Goal: Feedback & Contribution: Leave review/rating

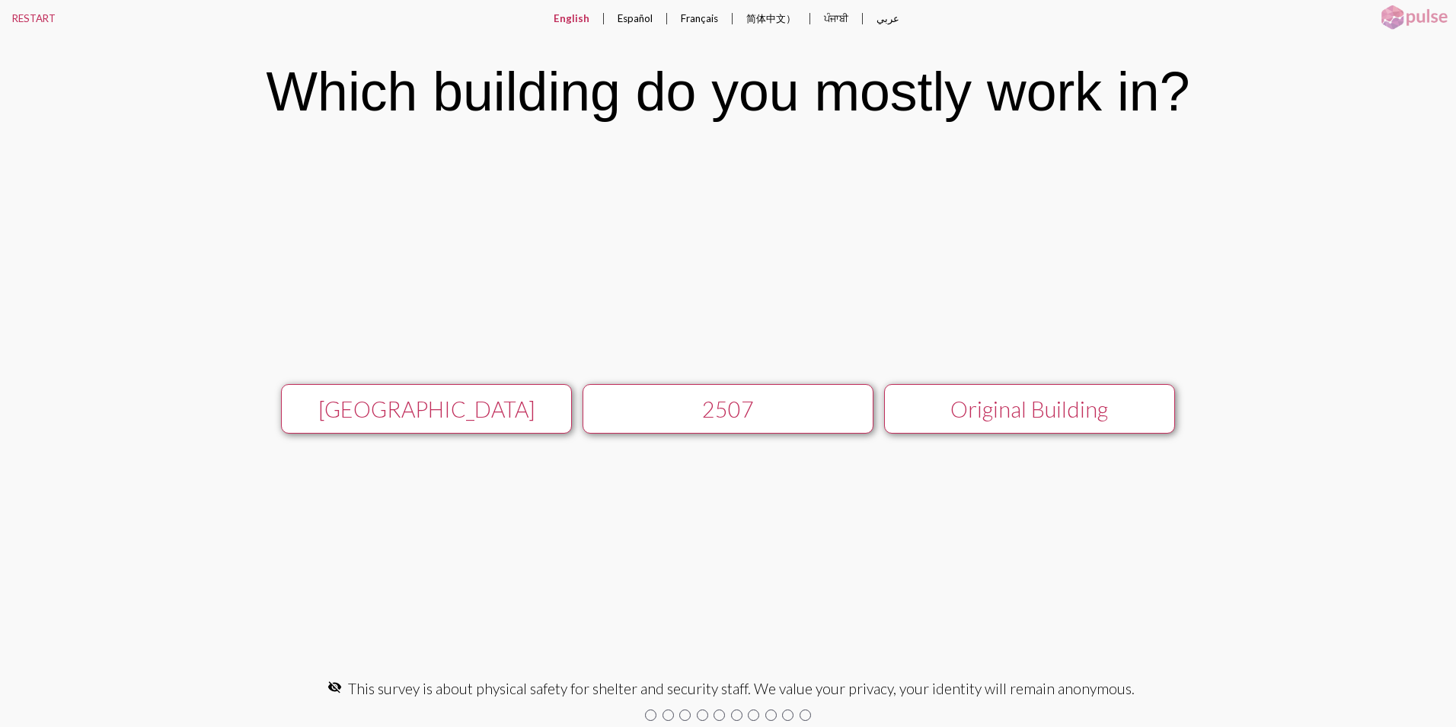
click at [494, 411] on div "[GEOGRAPHIC_DATA]" at bounding box center [426, 409] width 260 height 26
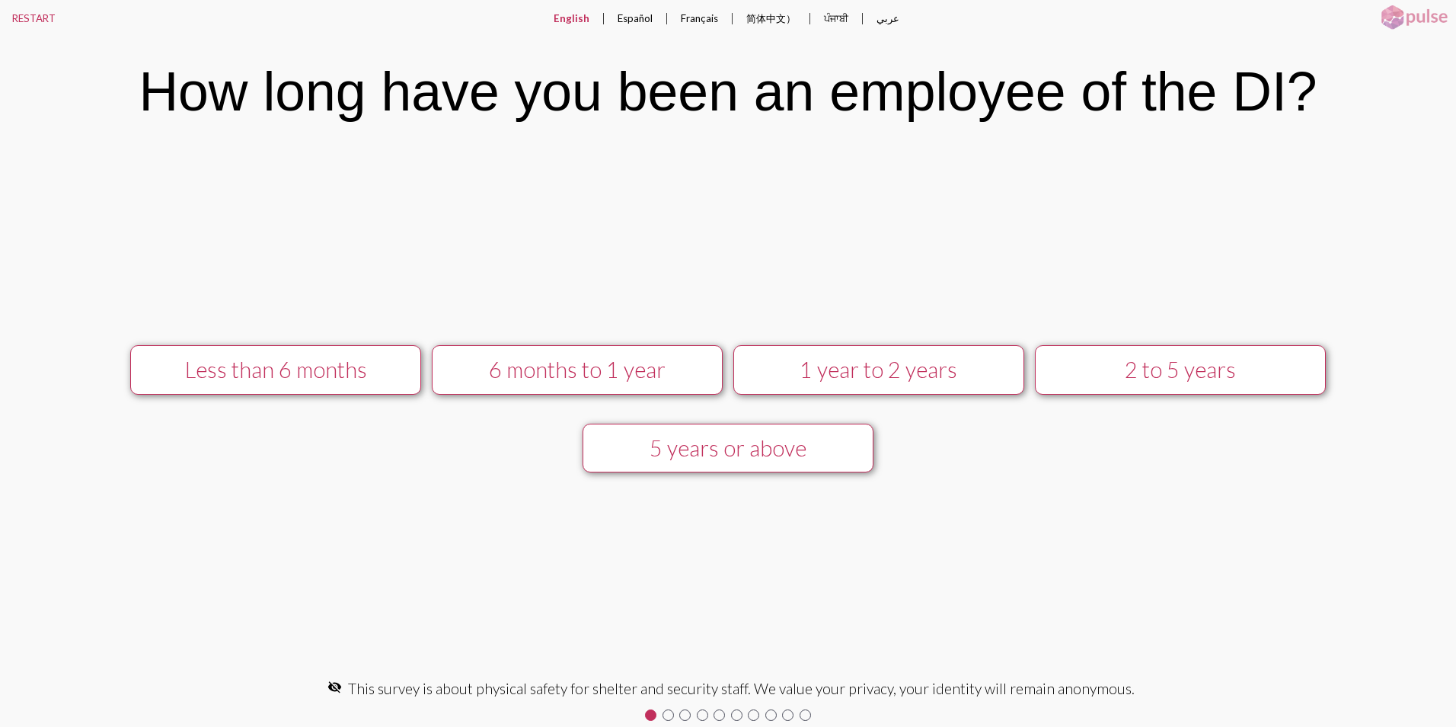
click at [767, 457] on div "5 years or above" at bounding box center [728, 448] width 260 height 26
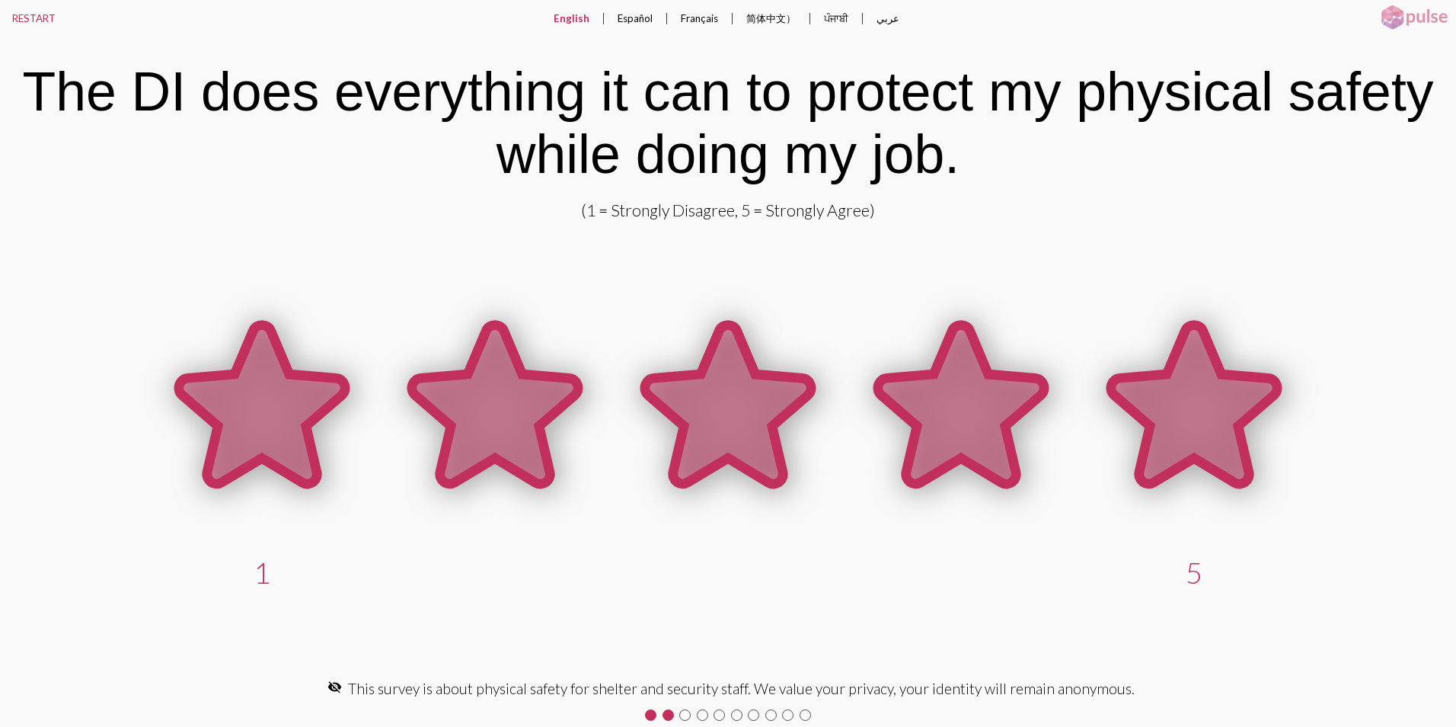
click at [1185, 396] on icon at bounding box center [1194, 404] width 166 height 158
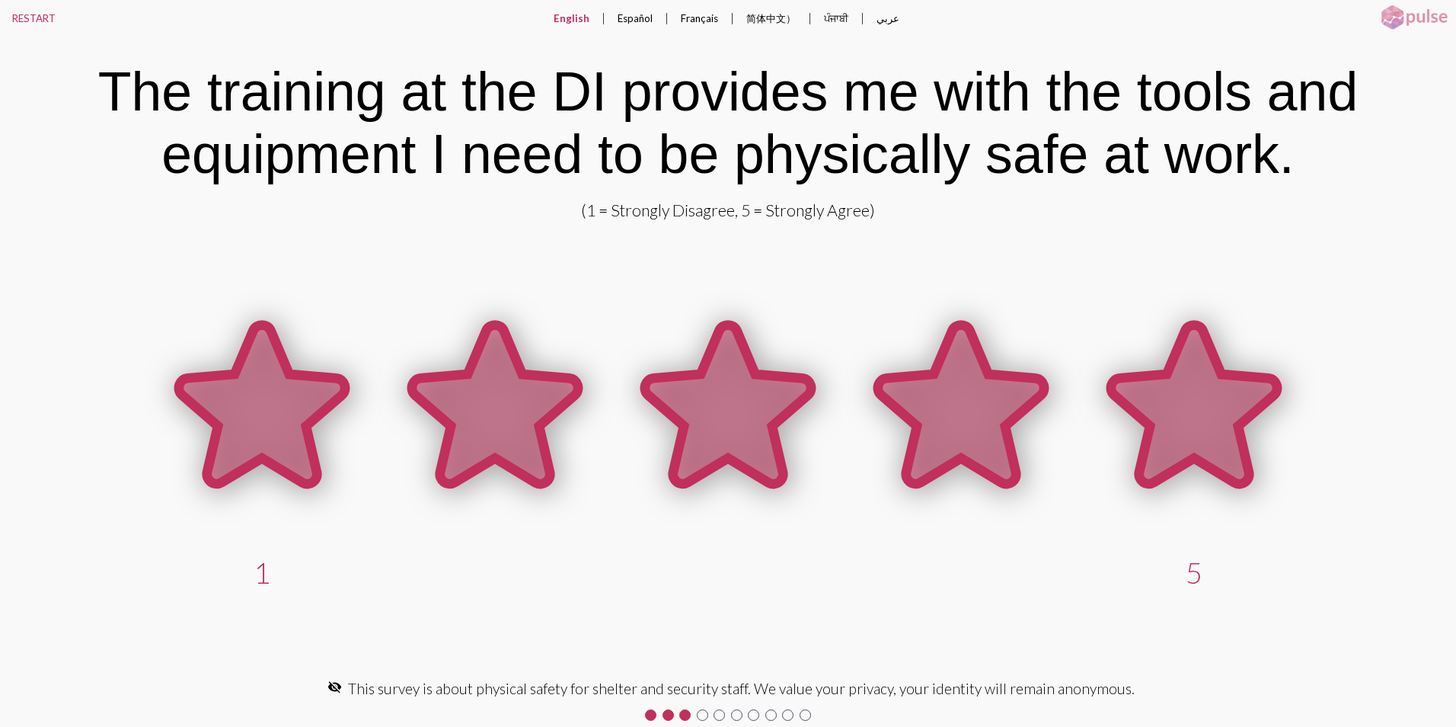
click at [1212, 420] on icon at bounding box center [1194, 404] width 166 height 158
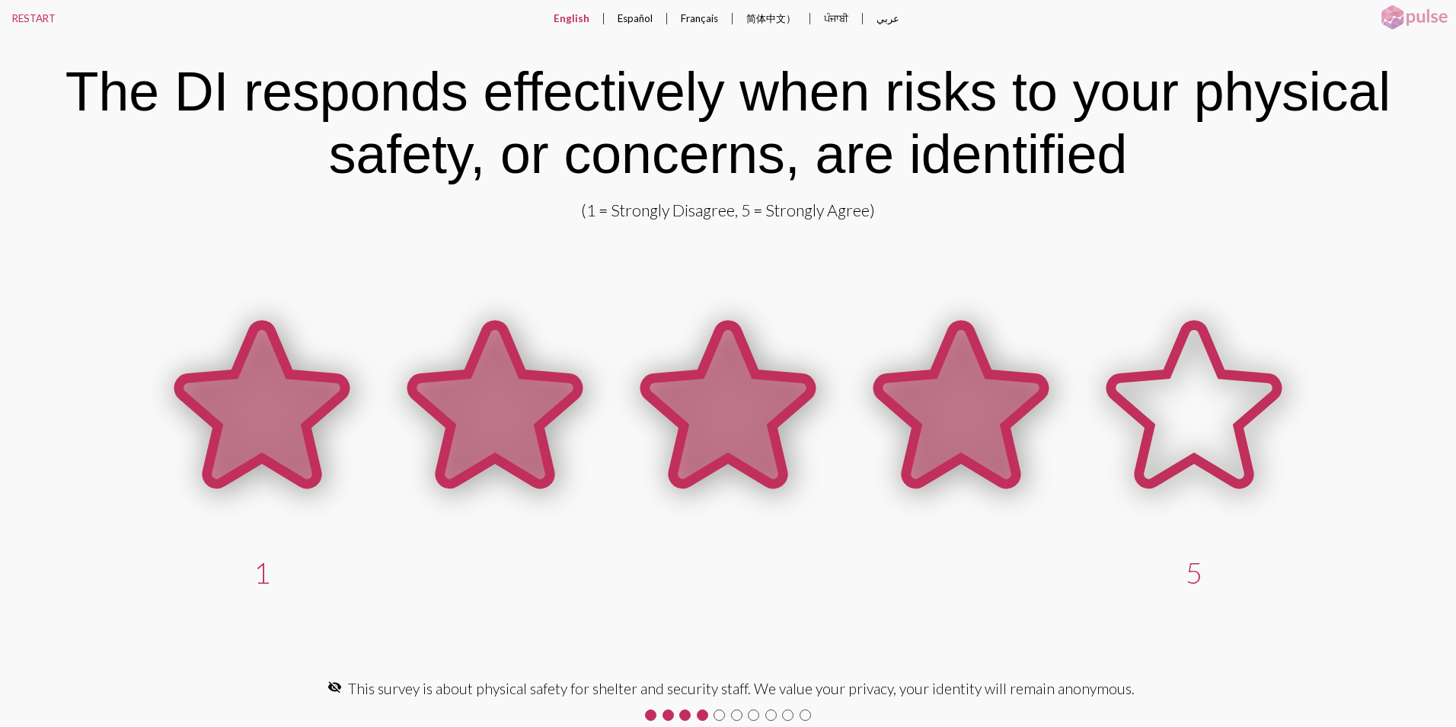
drag, startPoint x: 1139, startPoint y: 408, endPoint x: 981, endPoint y: 407, distance: 157.7
click at [981, 407] on div "1 5" at bounding box center [727, 439] width 1165 height 299
click at [981, 407] on icon at bounding box center [961, 404] width 166 height 158
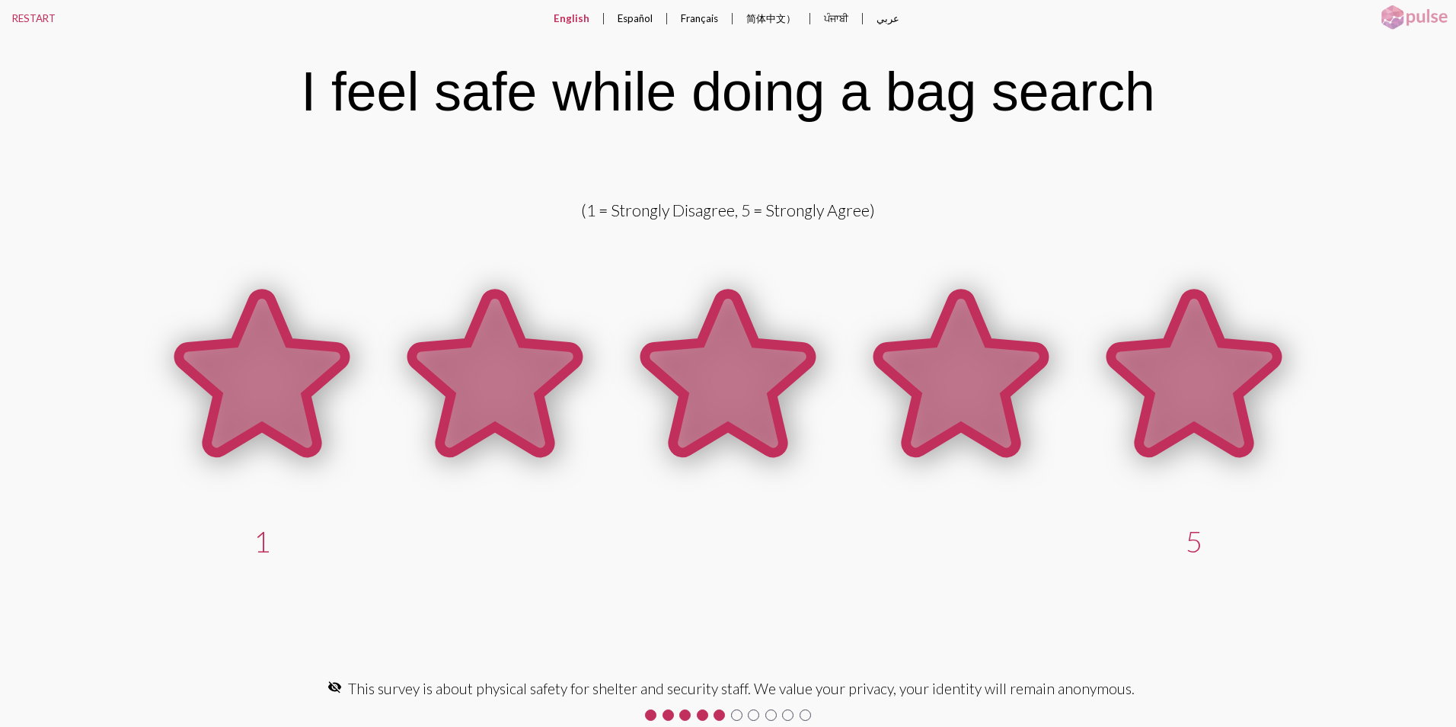
click at [1140, 397] on icon at bounding box center [1194, 375] width 233 height 233
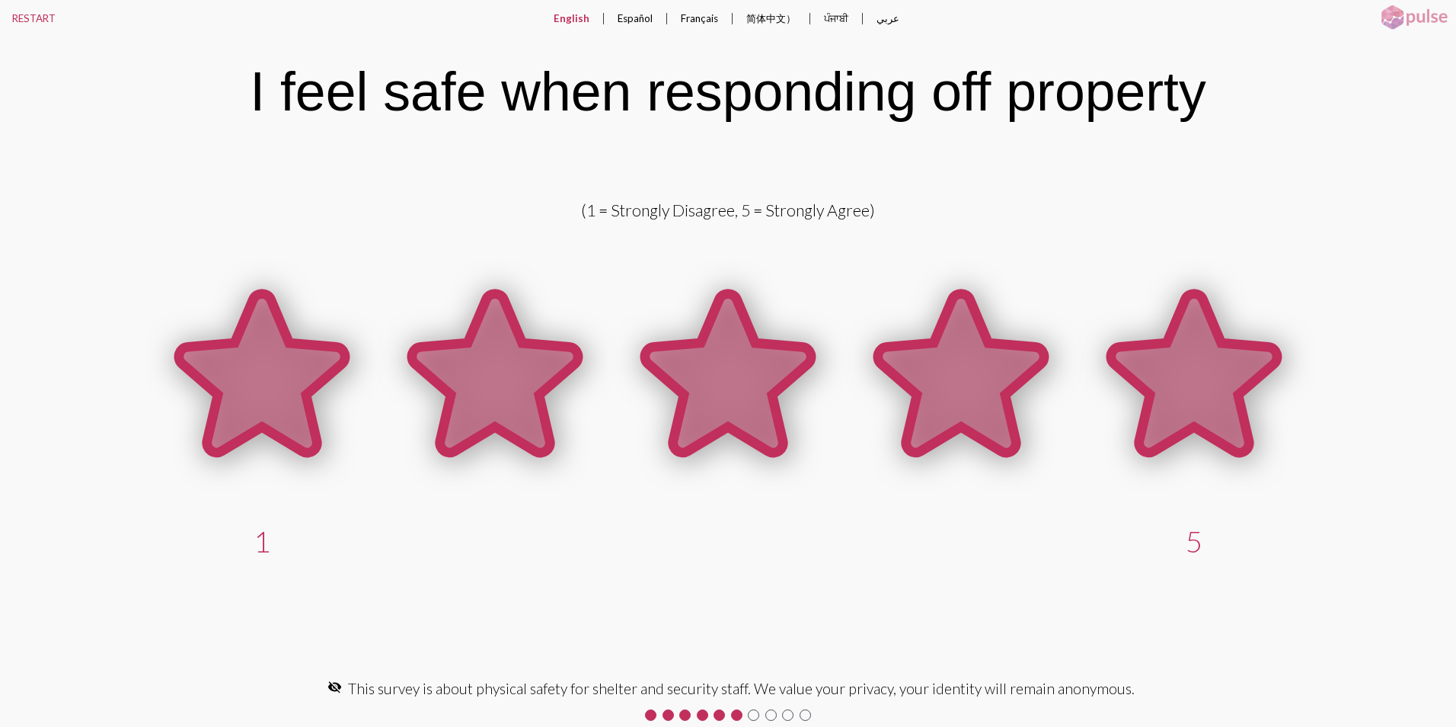
click at [1160, 388] on icon at bounding box center [1194, 373] width 166 height 158
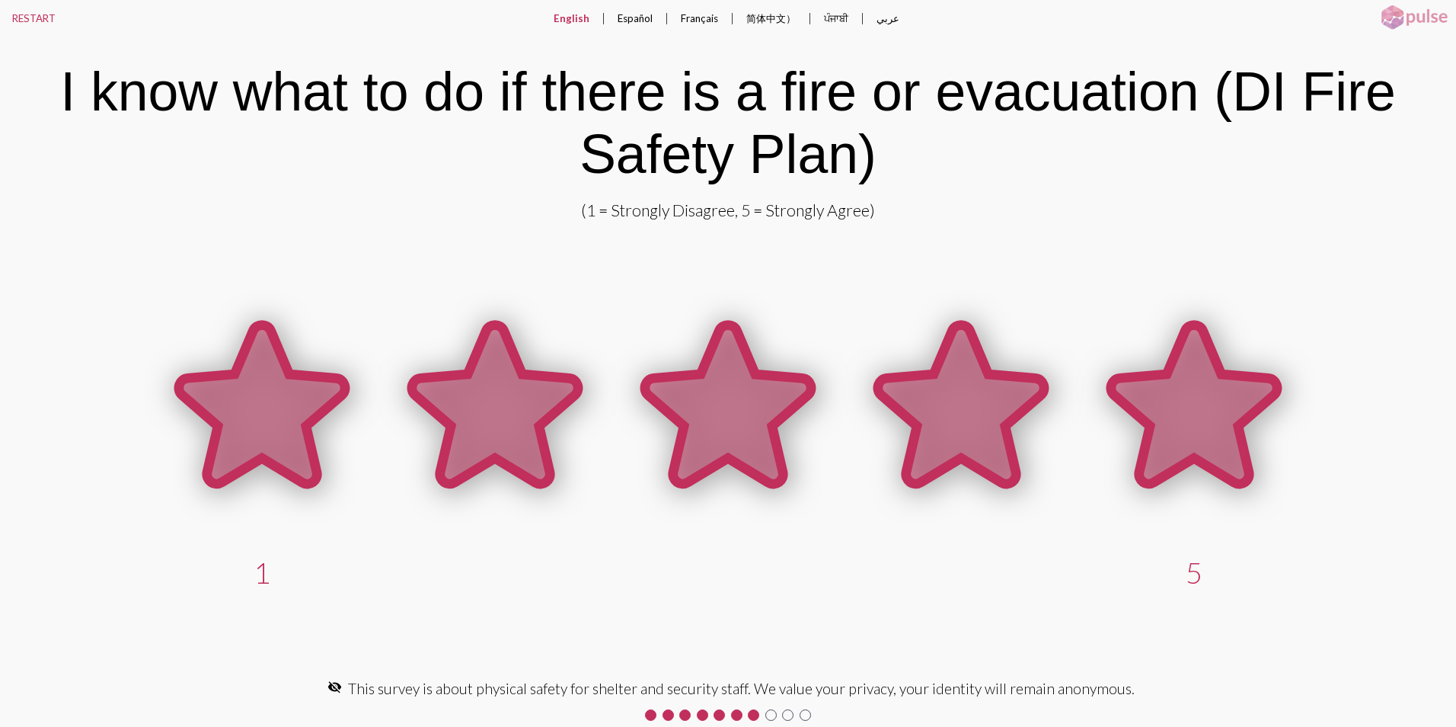
click at [1134, 381] on icon at bounding box center [1194, 404] width 166 height 158
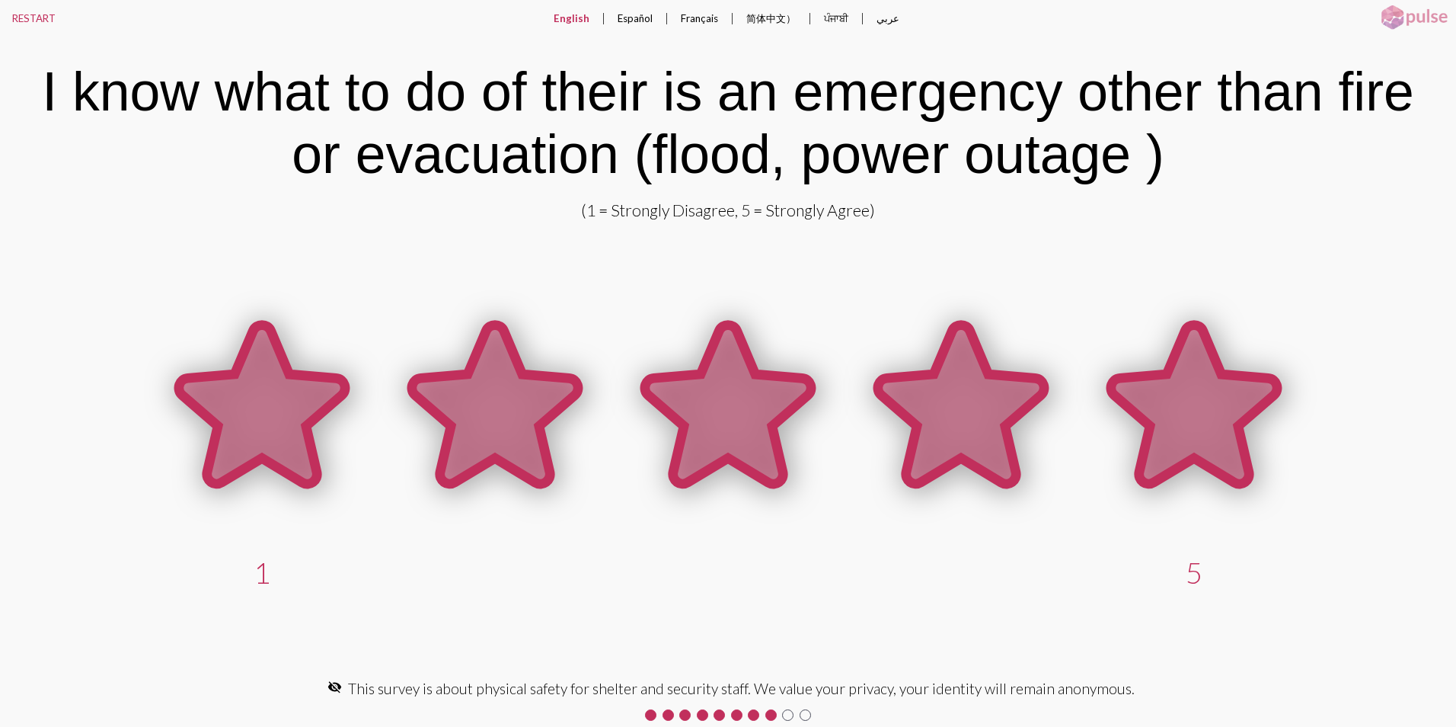
click at [1182, 401] on icon at bounding box center [1194, 404] width 166 height 158
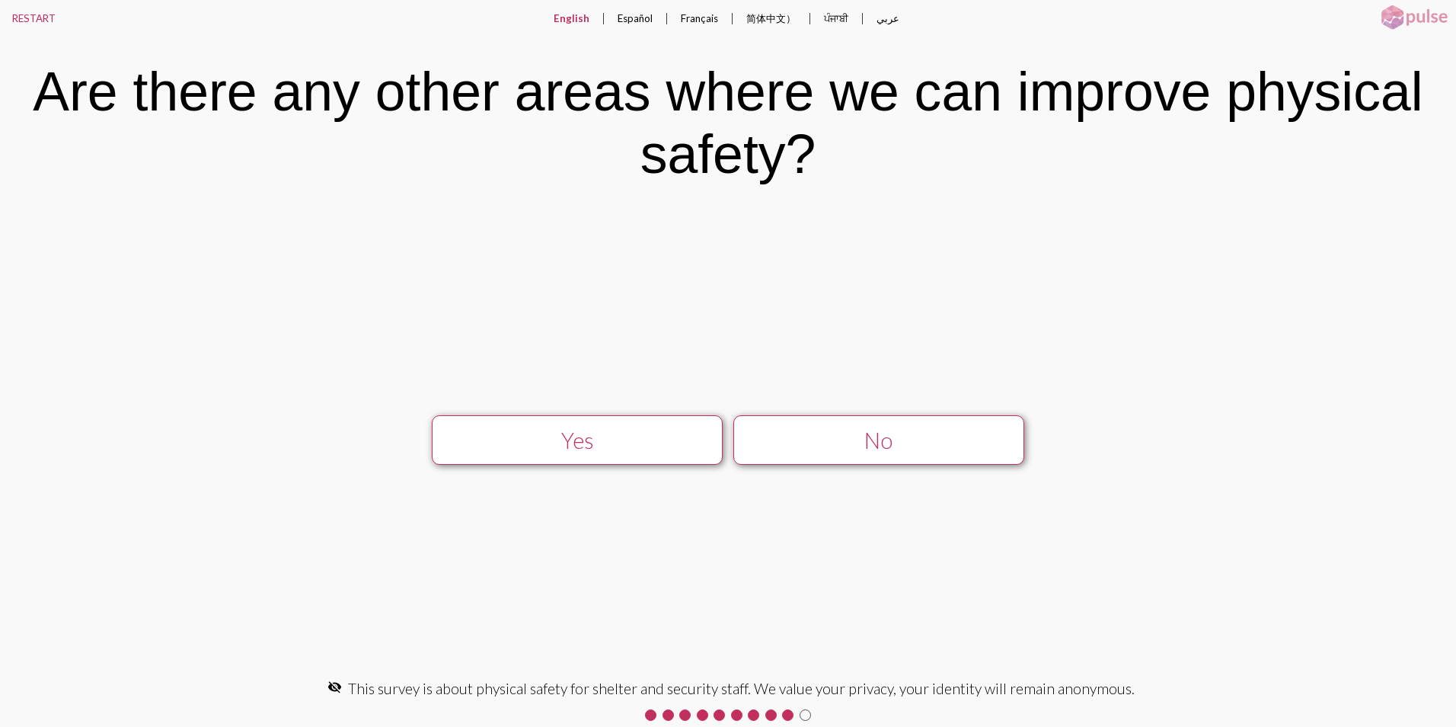
click at [852, 449] on div "No" at bounding box center [879, 440] width 260 height 26
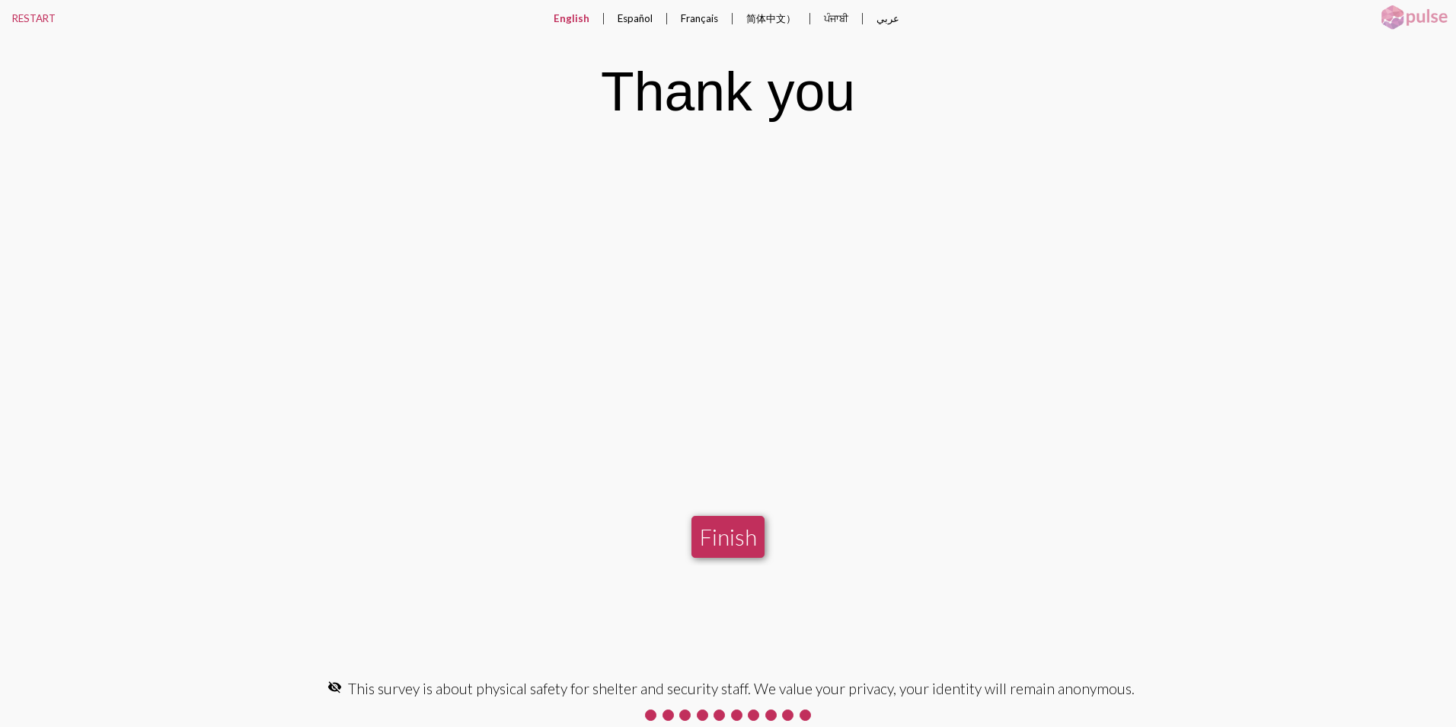
click at [727, 536] on button "Finish" at bounding box center [728, 537] width 73 height 42
